Goal: Information Seeking & Learning: Learn about a topic

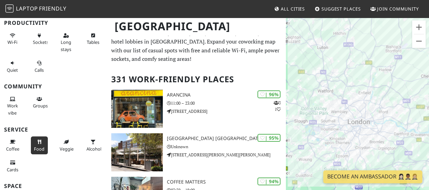
scroll to position [59, 0]
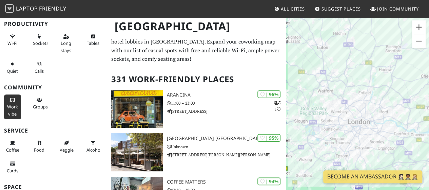
click at [15, 105] on span "Work vibe" at bounding box center [12, 109] width 11 height 13
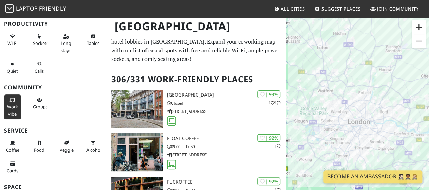
click at [425, 30] on button "Zoom in" at bounding box center [419, 27] width 14 height 14
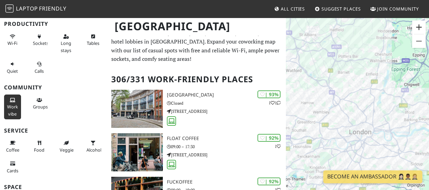
click at [425, 30] on button "Zoom in" at bounding box center [419, 27] width 14 height 14
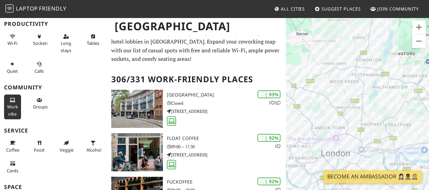
drag, startPoint x: 403, startPoint y: 103, endPoint x: 342, endPoint y: 106, distance: 60.8
click at [342, 106] on div "To navigate, press the arrow keys." at bounding box center [357, 112] width 143 height 190
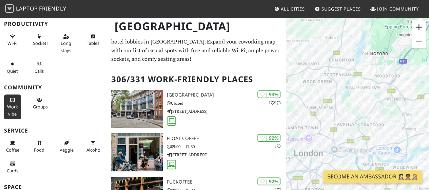
click at [417, 32] on button "Zoom in" at bounding box center [419, 27] width 14 height 14
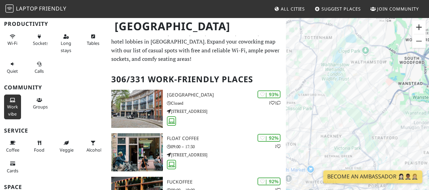
click at [417, 32] on button "Zoom in" at bounding box center [419, 27] width 14 height 14
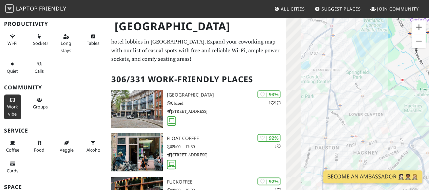
drag, startPoint x: 361, startPoint y: 115, endPoint x: 415, endPoint y: 108, distance: 54.3
click at [415, 108] on div "To navigate, press the arrow keys." at bounding box center [357, 112] width 143 height 190
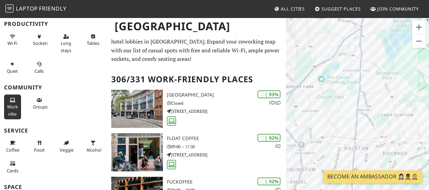
drag, startPoint x: 386, startPoint y: 112, endPoint x: 400, endPoint y: 113, distance: 13.6
click at [400, 113] on div "To navigate, press the arrow keys." at bounding box center [357, 112] width 143 height 190
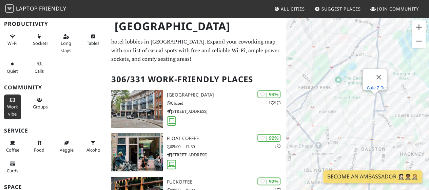
click at [378, 85] on link "Cafe Z Bar" at bounding box center [377, 87] width 20 height 5
click at [318, 68] on link "Blighty" at bounding box center [318, 70] width 13 height 5
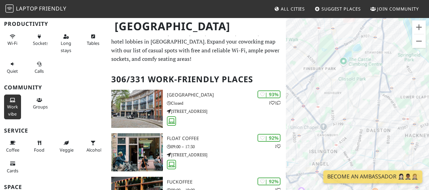
drag, startPoint x: 359, startPoint y: 115, endPoint x: 364, endPoint y: 95, distance: 21.0
click at [364, 95] on div "To navigate, press the arrow keys." at bounding box center [357, 112] width 143 height 190
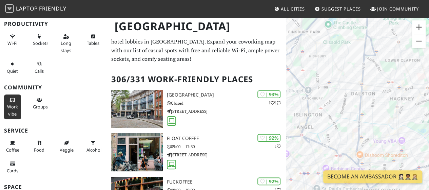
drag, startPoint x: 370, startPoint y: 125, endPoint x: 361, endPoint y: 62, distance: 63.8
click at [361, 62] on div "To navigate, press the arrow keys." at bounding box center [357, 112] width 143 height 190
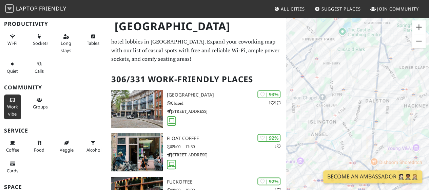
drag, startPoint x: 373, startPoint y: 72, endPoint x: 388, endPoint y: 106, distance: 37.4
click at [388, 106] on div "To navigate, press the arrow keys." at bounding box center [357, 112] width 143 height 190
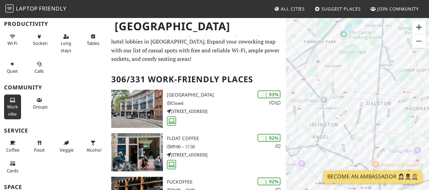
click at [423, 26] on button "Zoom in" at bounding box center [419, 27] width 14 height 14
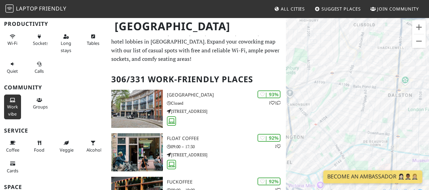
drag, startPoint x: 391, startPoint y: 99, endPoint x: 379, endPoint y: 123, distance: 26.7
click at [379, 123] on div "To navigate, press the arrow keys." at bounding box center [357, 112] width 143 height 190
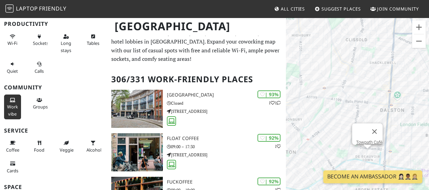
click at [368, 152] on div "To navigate, press the arrow keys. Towpath Café" at bounding box center [357, 112] width 143 height 190
click at [367, 139] on link "Towpath Café" at bounding box center [369, 141] width 26 height 5
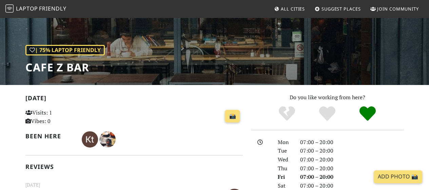
scroll to position [50, 0]
